Goal: Information Seeking & Learning: Check status

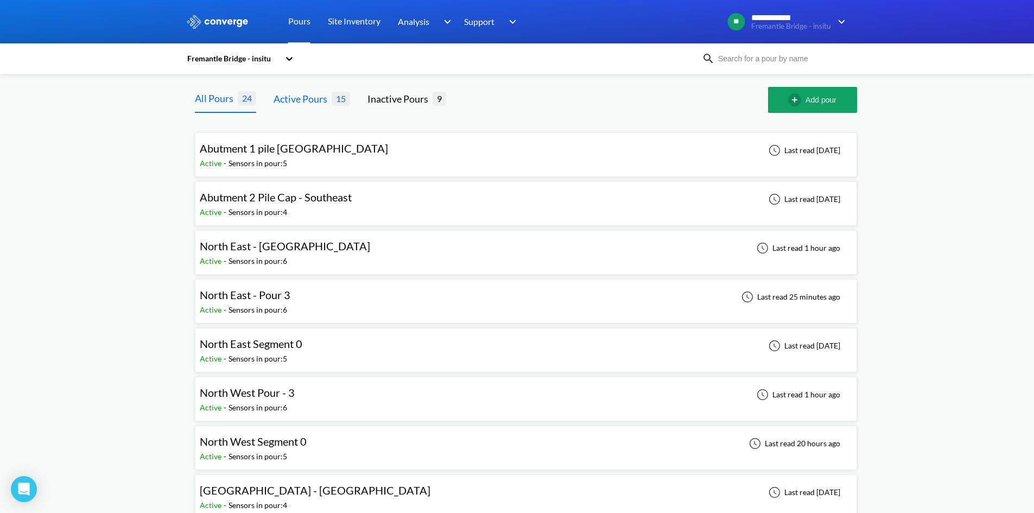
click at [286, 104] on div "Active Pours" at bounding box center [303, 98] width 58 height 15
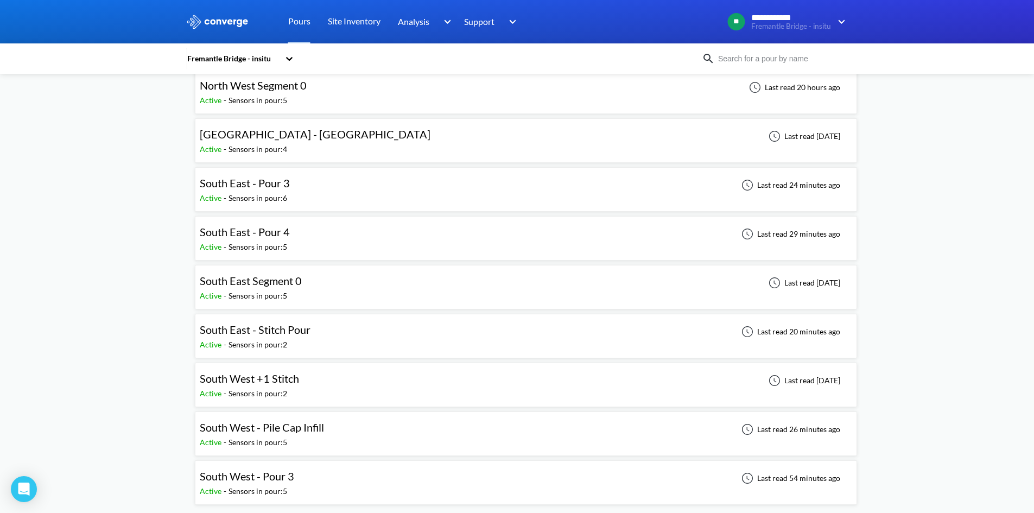
scroll to position [357, 0]
click at [292, 185] on div "South East - Pour 3" at bounding box center [248, 182] width 96 height 17
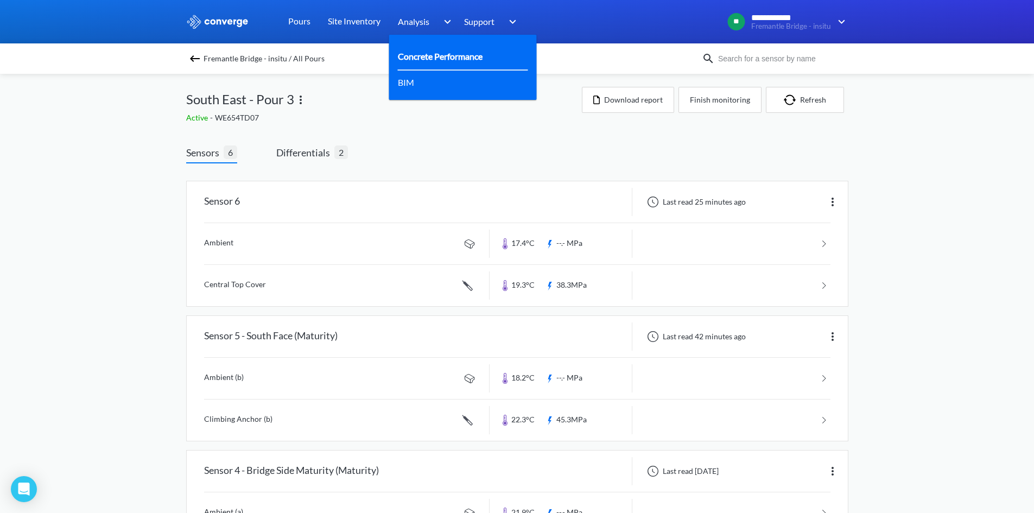
click at [442, 53] on link "Concrete Performance" at bounding box center [440, 56] width 85 height 14
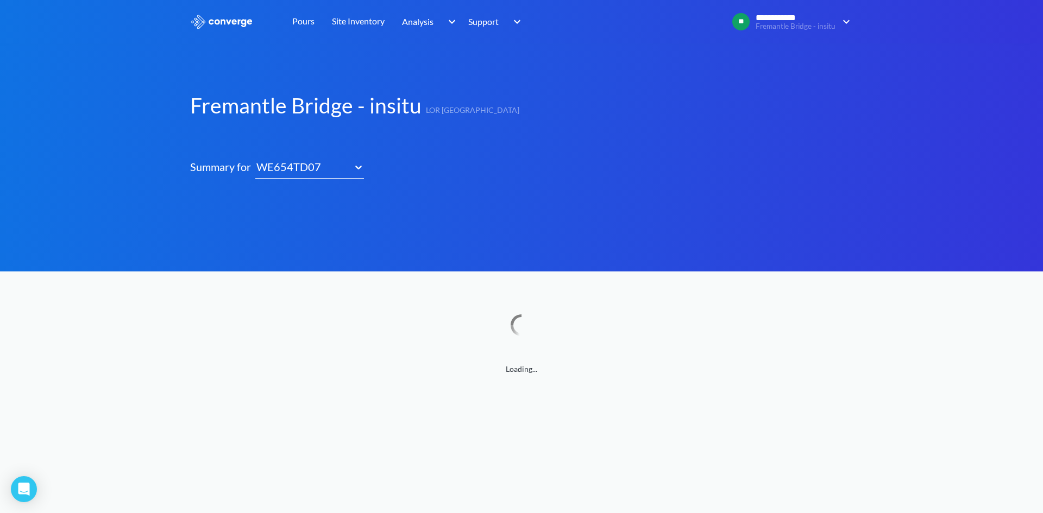
click at [345, 172] on div "WE654TD07" at bounding box center [301, 167] width 93 height 17
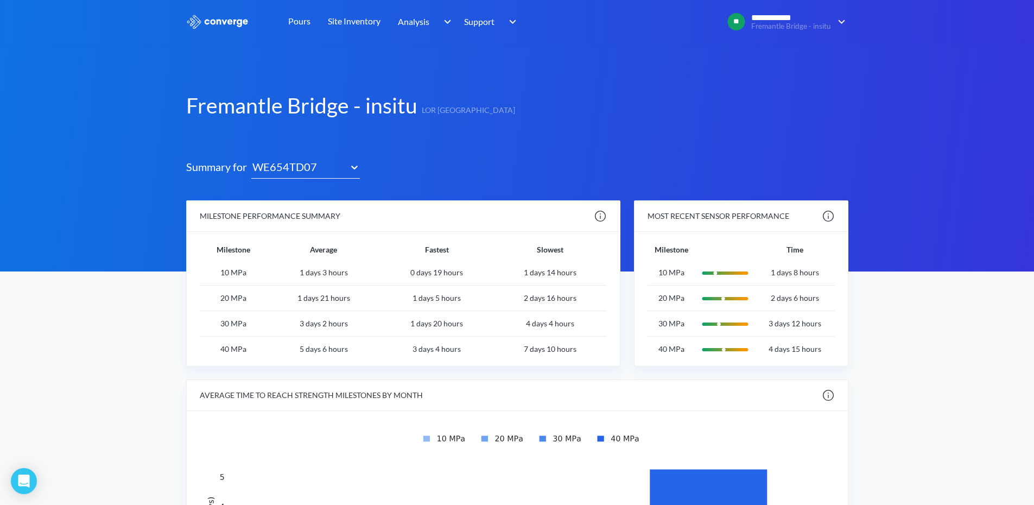
click at [798, 323] on td "3 days 12 hours" at bounding box center [795, 324] width 80 height 26
click at [799, 323] on td "3 days 12 hours" at bounding box center [795, 324] width 80 height 26
click at [649, 320] on td "30 MPa" at bounding box center [671, 324] width 47 height 26
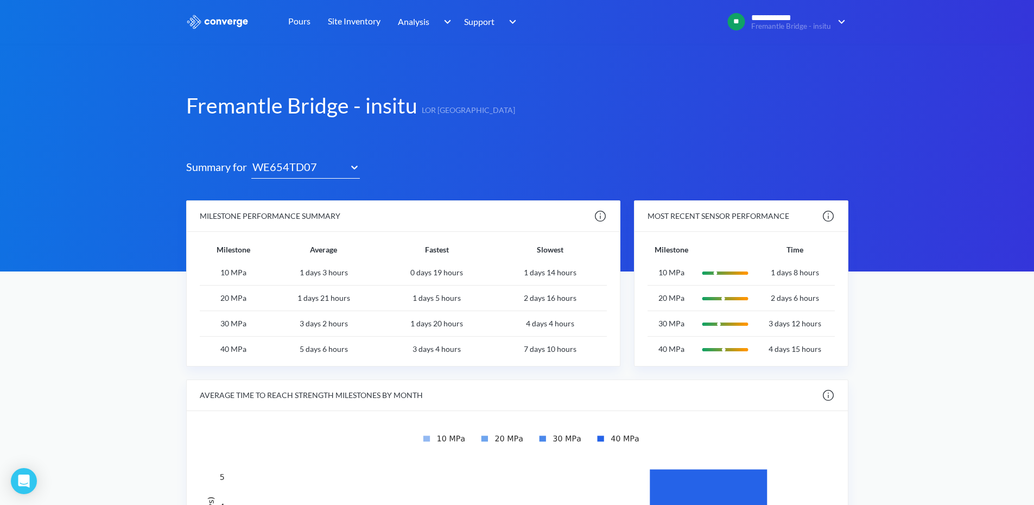
click at [656, 321] on td "30 MPa" at bounding box center [671, 324] width 47 height 26
click at [657, 321] on td "30 MPa" at bounding box center [671, 324] width 47 height 26
drag, startPoint x: 812, startPoint y: 324, endPoint x: 804, endPoint y: 324, distance: 8.7
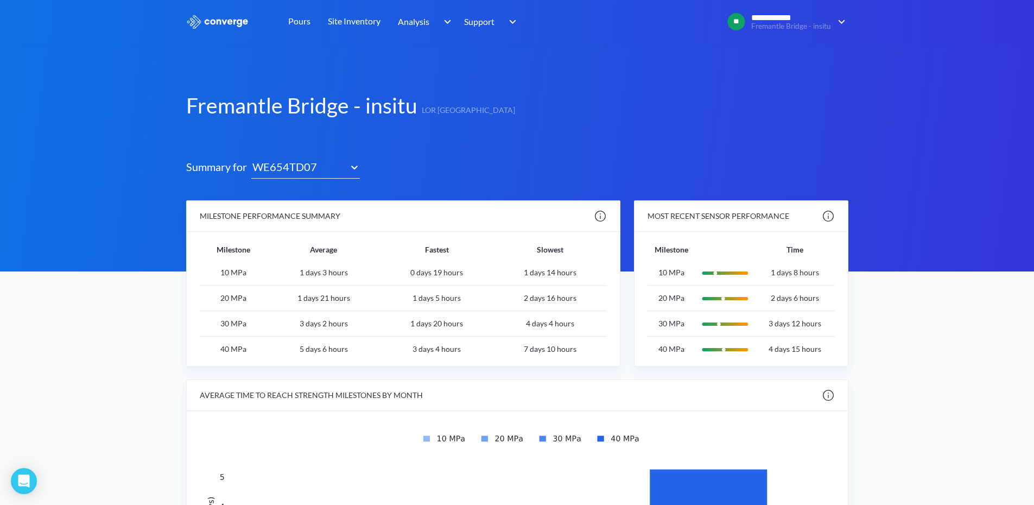
click at [812, 324] on td "3 days 12 hours" at bounding box center [795, 324] width 80 height 26
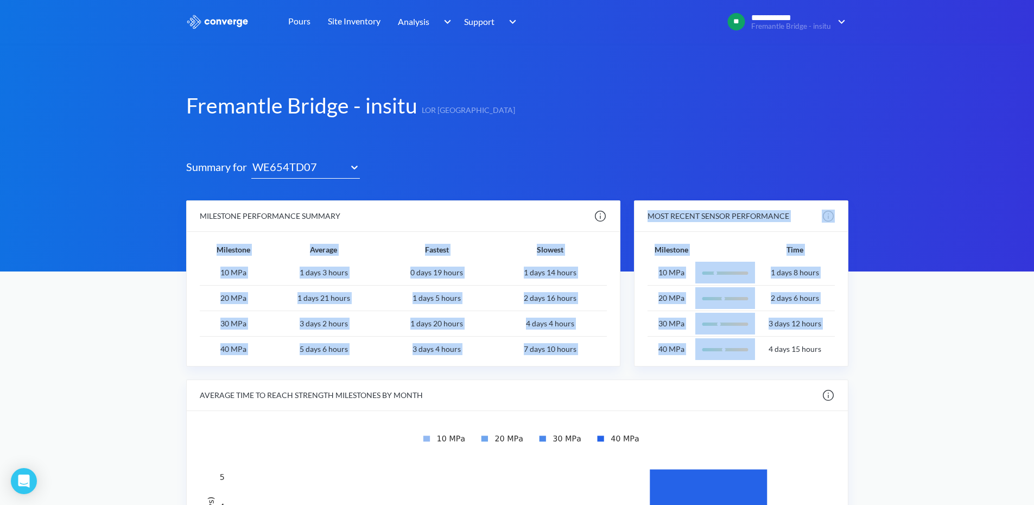
drag, startPoint x: 607, startPoint y: 342, endPoint x: 590, endPoint y: 338, distance: 17.8
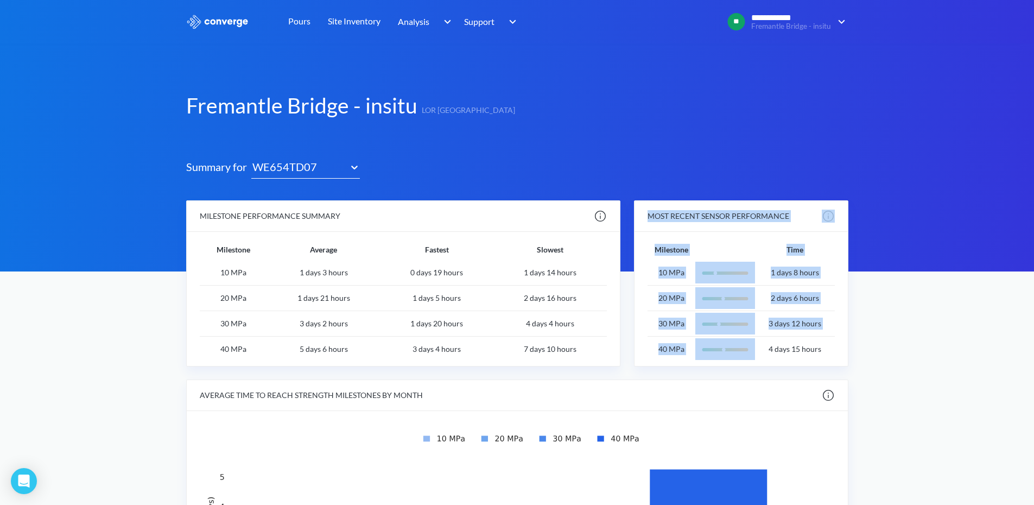
click at [590, 338] on td "7 days 10 hours" at bounding box center [550, 349] width 113 height 25
click at [594, 336] on tbody "10 MPa 1 days 3 hours 0 days 19 hours 1 days 14 hours 20 MPa 1 days 21 hours 1 …" at bounding box center [403, 311] width 407 height 102
